Goal: Task Accomplishment & Management: Use online tool/utility

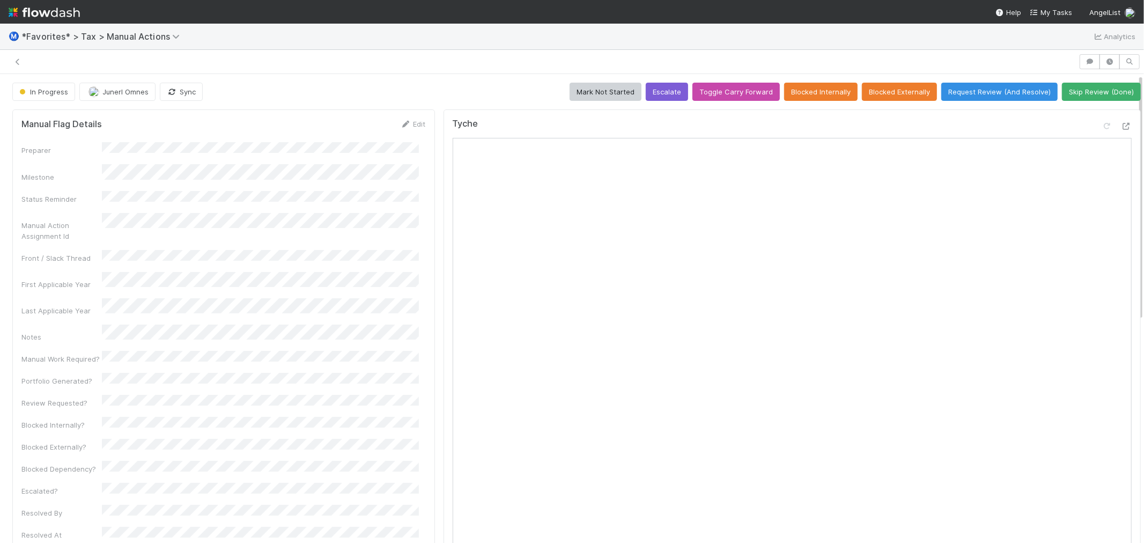
click at [432, 68] on div at bounding box center [539, 61] width 1070 height 15
click at [961, 85] on button "Request Review (And Resolve)" at bounding box center [999, 92] width 116 height 18
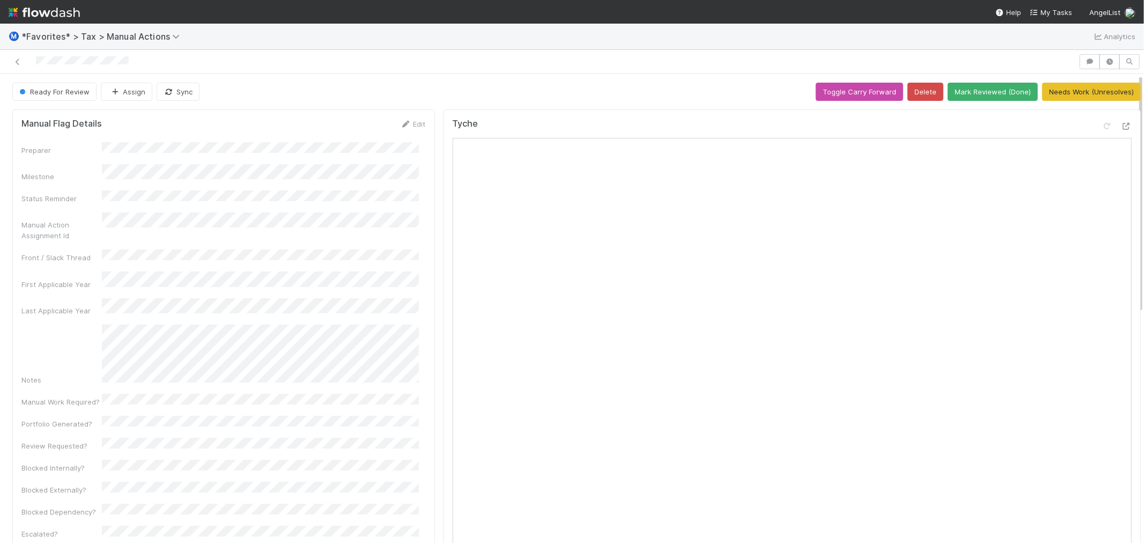
click at [445, 83] on div "Ready For Review Assign Sync Toggle Carry Forward Delete Mark Reviewed (Done) N…" at bounding box center [576, 92] width 1129 height 18
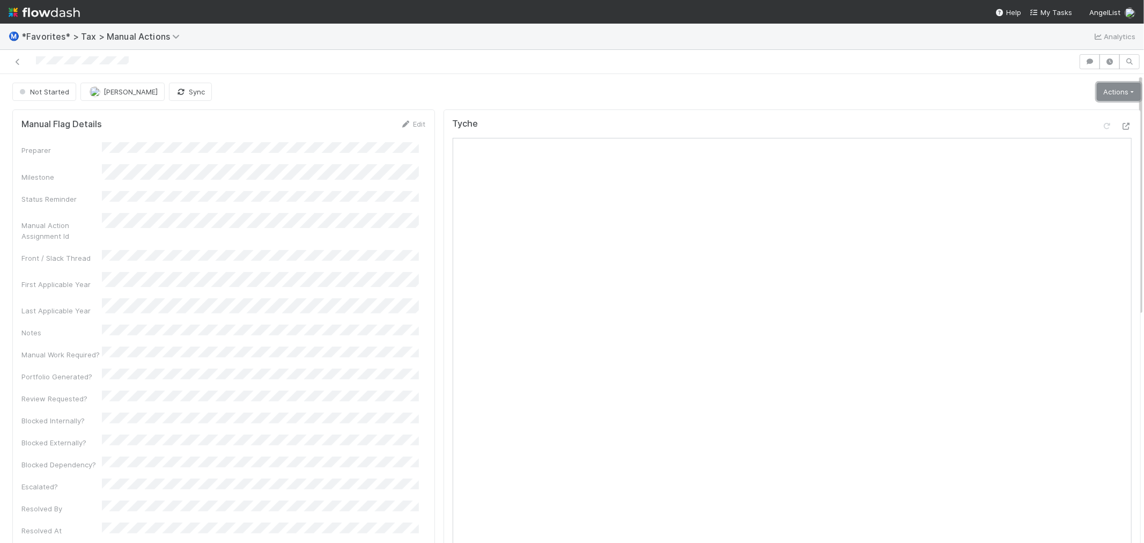
click at [1101, 87] on link "Actions" at bounding box center [1119, 92] width 44 height 18
click at [1087, 109] on button "Start" at bounding box center [1092, 114] width 99 height 15
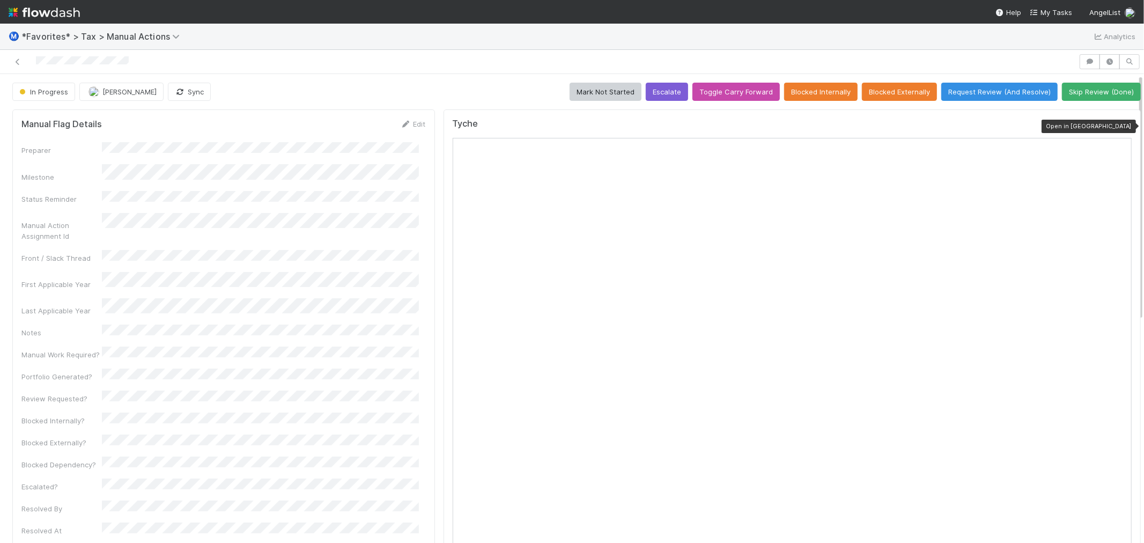
click at [1121, 125] on icon at bounding box center [1126, 126] width 11 height 7
click at [417, 84] on div "In Progress Fareeha Naim Sync Mark Not Started Escalate Toggle Carry Forward Bl…" at bounding box center [576, 92] width 1129 height 18
click at [398, 81] on div "In Progress Fareeha Naim Sync Mark Not Started Escalate Toggle Carry Forward Bl…" at bounding box center [576, 541] width 1153 height 934
click at [388, 43] on div "Ⓜ️ *Favorites* > Tax > Manual Actions Analytics" at bounding box center [572, 37] width 1144 height 26
click at [319, 67] on div at bounding box center [539, 61] width 1070 height 15
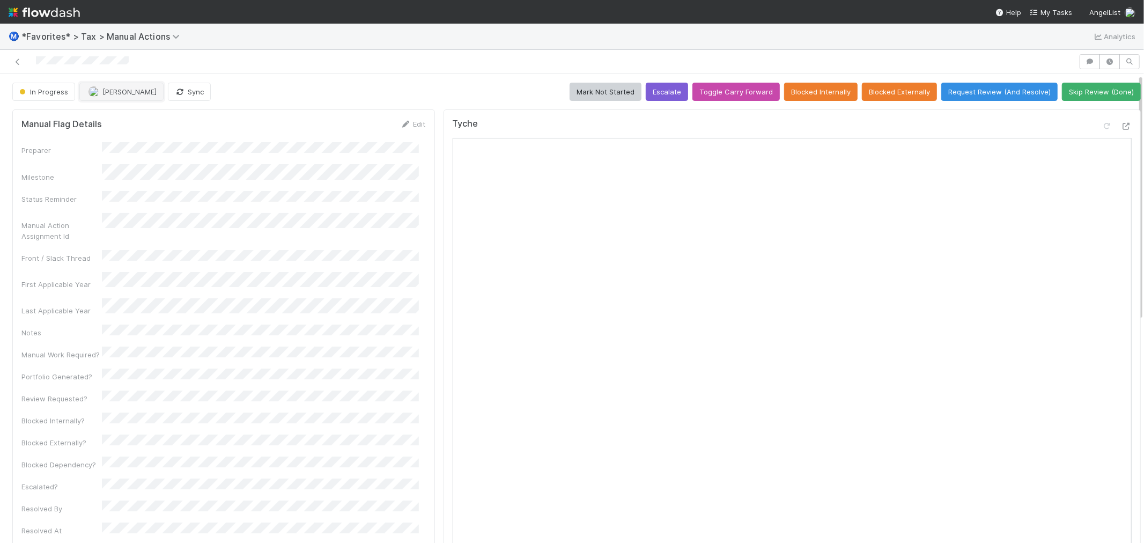
click at [128, 97] on button "[PERSON_NAME]" at bounding box center [121, 92] width 84 height 18
click at [363, 78] on div "In Progress Fareeha Naim Sync Mark Not Started Escalate Toggle Carry Forward Bl…" at bounding box center [576, 541] width 1153 height 934
click at [359, 80] on div "In Progress Fareeha Naim Sync Mark Not Started Escalate Toggle Carry Forward Bl…" at bounding box center [576, 541] width 1153 height 934
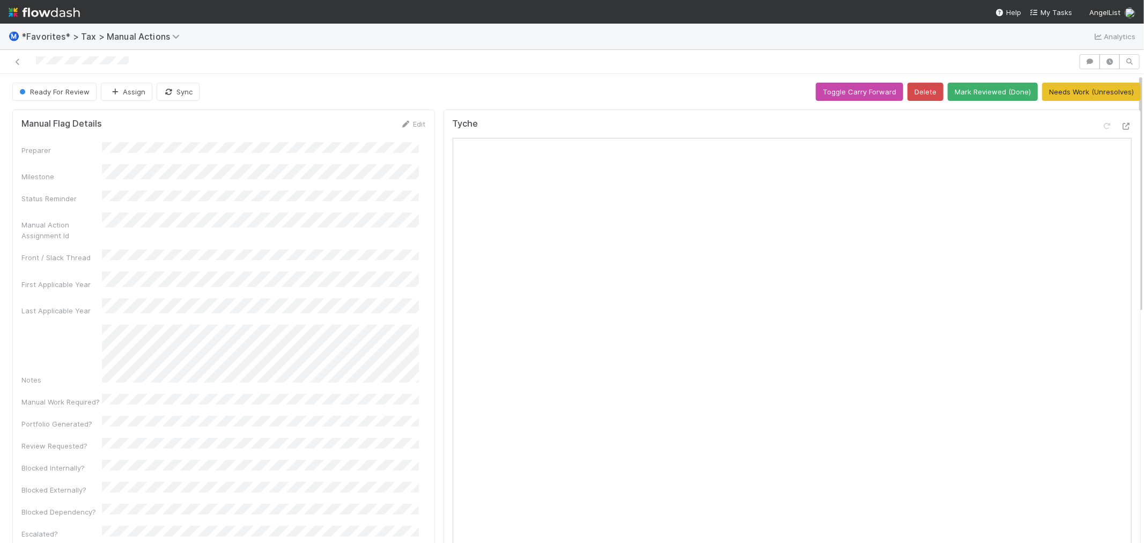
click at [668, 95] on div "Ready For Review Assign Sync Toggle Carry Forward Delete Mark Reviewed (Done) N…" at bounding box center [576, 92] width 1129 height 18
click at [531, 69] on div at bounding box center [539, 61] width 1070 height 15
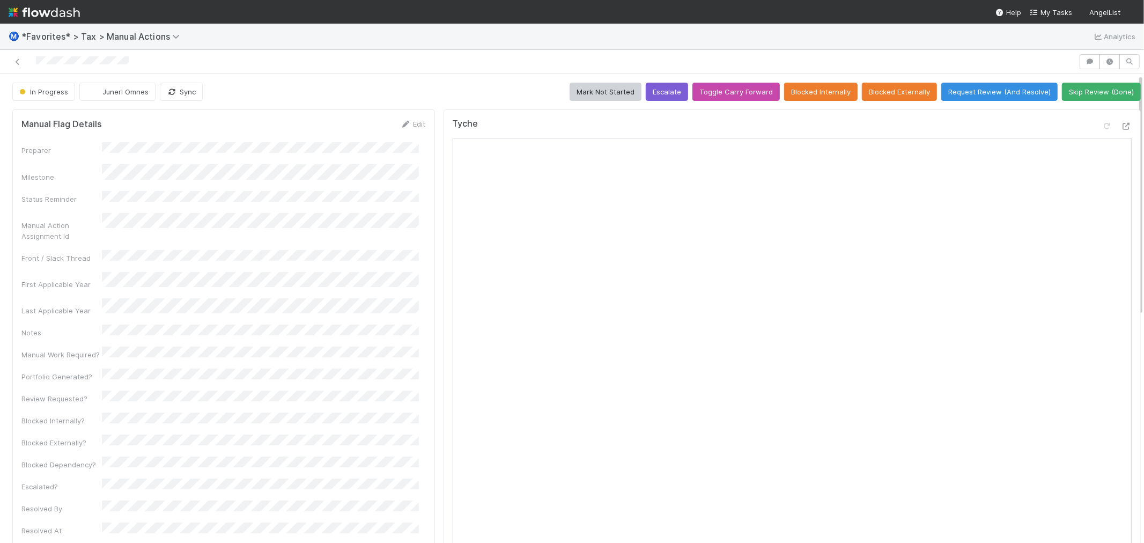
click at [275, 79] on div "In Progress Junerl Omnes Sync Mark Not Started Escalate Toggle Carry Forward Bl…" at bounding box center [576, 541] width 1153 height 934
click at [456, 102] on div "In Progress Junerl Omnes Sync Mark Not Started Escalate Toggle Carry Forward Bl…" at bounding box center [576, 545] width 1153 height 925
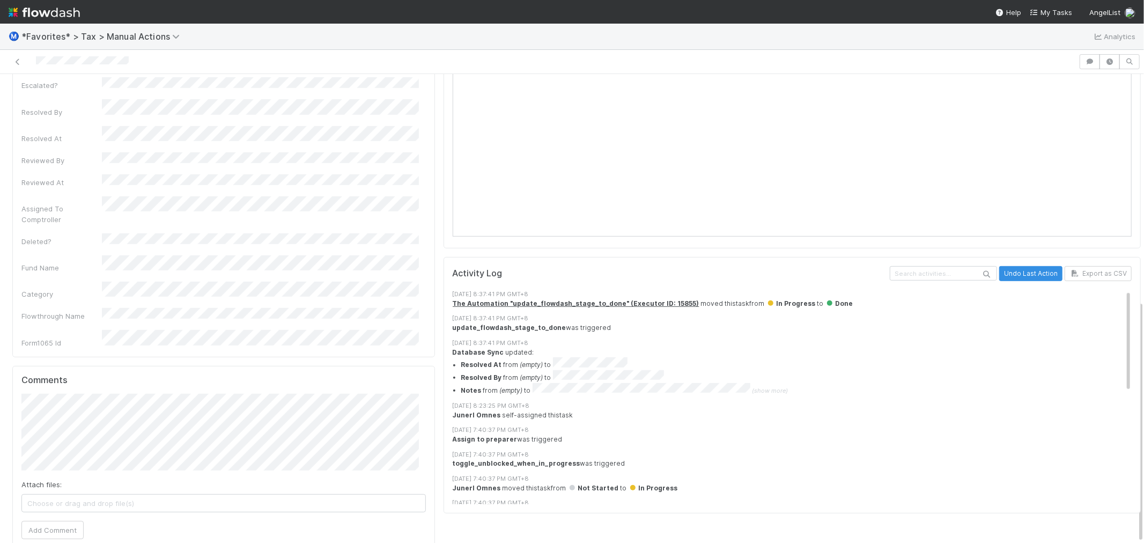
scroll to position [9, 0]
click at [1007, 266] on button "Undo Last Action" at bounding box center [1030, 273] width 63 height 15
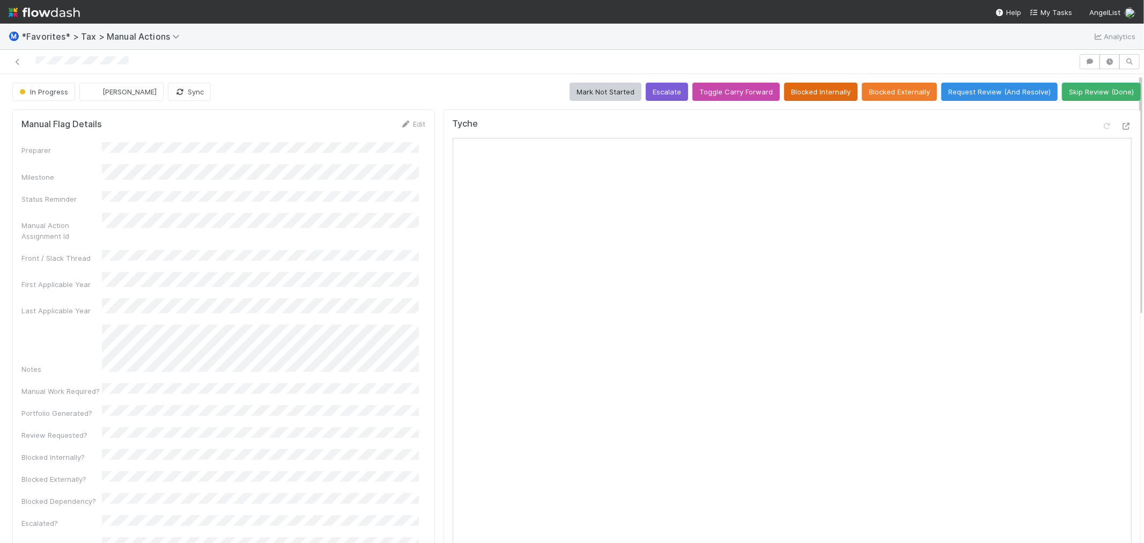
scroll to position [0, 0]
click at [975, 94] on button "Request Review (And Resolve)" at bounding box center [999, 92] width 116 height 18
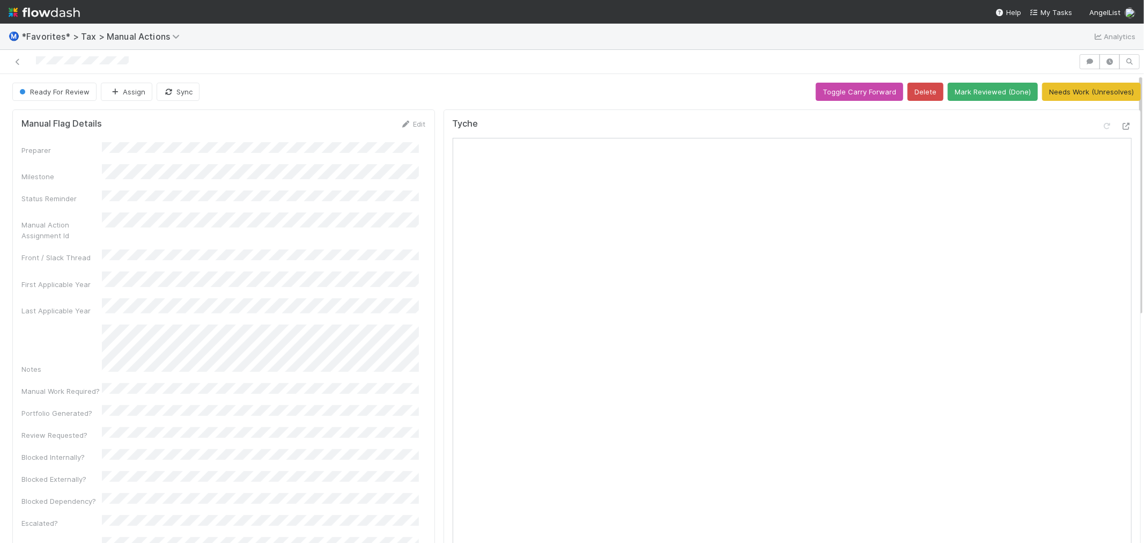
click at [385, 83] on div "Ready For Review Assign Sync Toggle Carry Forward Delete Mark Reviewed (Done) N…" at bounding box center [576, 92] width 1129 height 18
click at [12, 61] on icon at bounding box center [17, 61] width 11 height 7
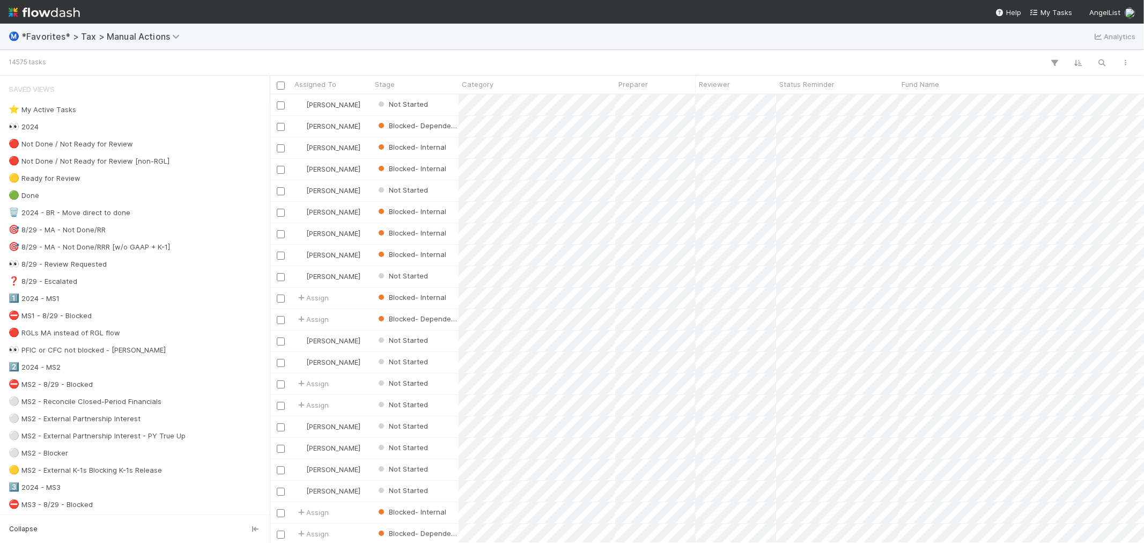
scroll to position [9, 9]
